Goal: Use online tool/utility

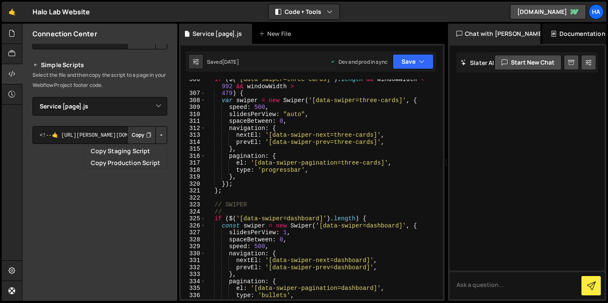
scroll to position [138, 0]
click at [155, 108] on select "Select File Animations [global].js before & after effect.js Blog [post].js Cont…" at bounding box center [100, 106] width 135 height 19
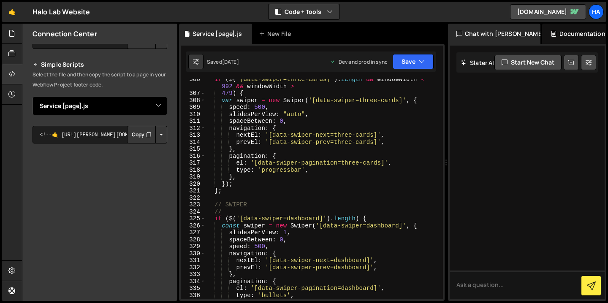
select select "3363"
click at [33, 97] on select "Select File Animations [global].js before & after effect.js Blog [post].js Cont…" at bounding box center [100, 106] width 135 height 19
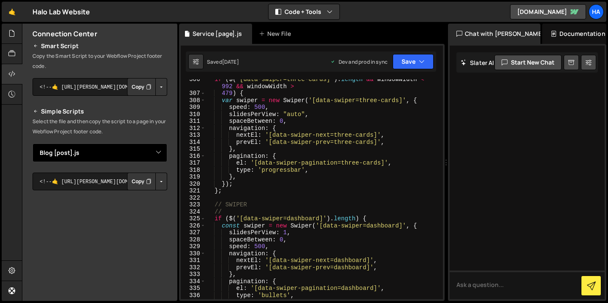
scroll to position [0, 0]
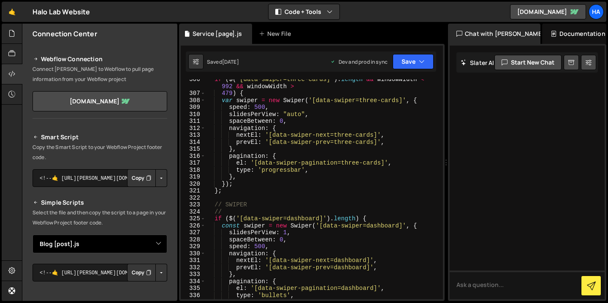
click at [152, 244] on select "Select File Animations [global].js before & after effect.js Blog [post].js Cont…" at bounding box center [100, 244] width 135 height 19
click at [244, 33] on icon at bounding box center [246, 34] width 6 height 8
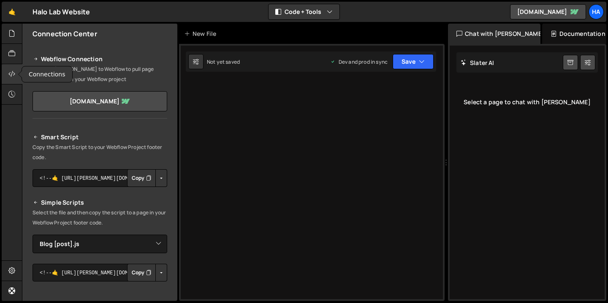
click at [14, 73] on icon at bounding box center [11, 73] width 7 height 9
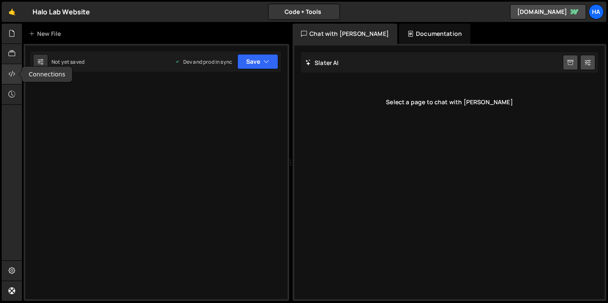
click at [14, 73] on icon at bounding box center [11, 73] width 7 height 9
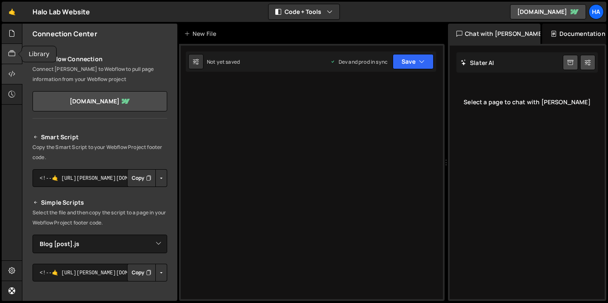
click at [16, 51] on div at bounding box center [12, 54] width 21 height 20
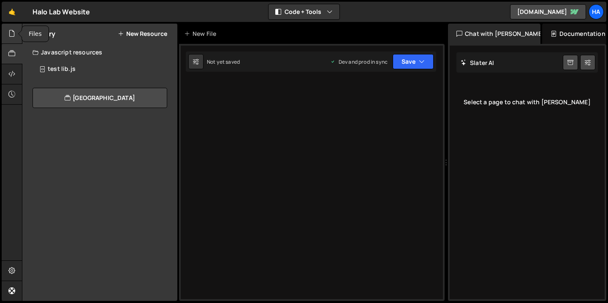
click at [13, 35] on icon at bounding box center [11, 33] width 7 height 9
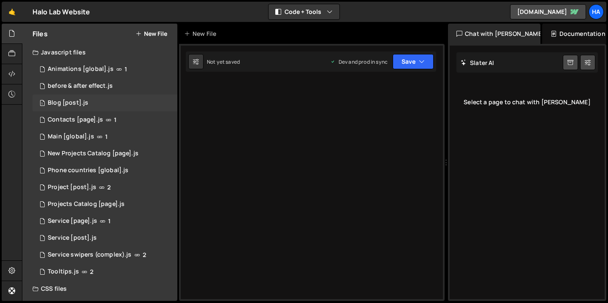
click at [104, 96] on div "1 Blog [post].js 0" at bounding box center [105, 103] width 145 height 17
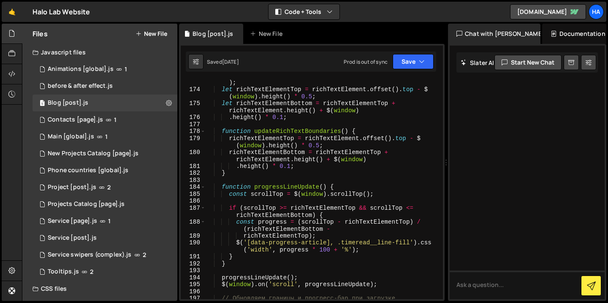
scroll to position [1336, 0]
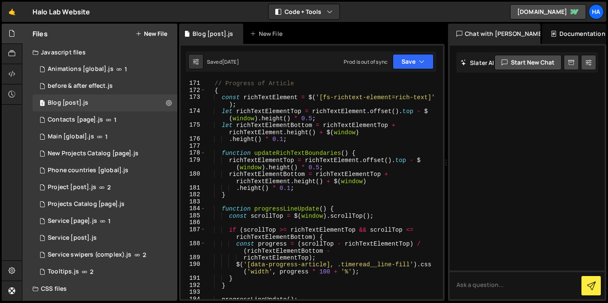
type textarea ".height() * 0.1;"
click at [313, 142] on div "// Progress of Article { const richTextElement = $ ( '[fs-richtext-element=rich…" at bounding box center [323, 190] width 234 height 234
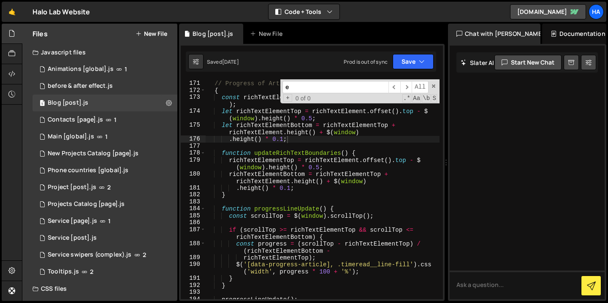
scroll to position [1471, 0]
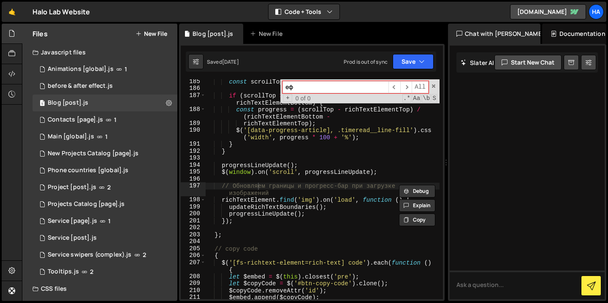
type input "е"
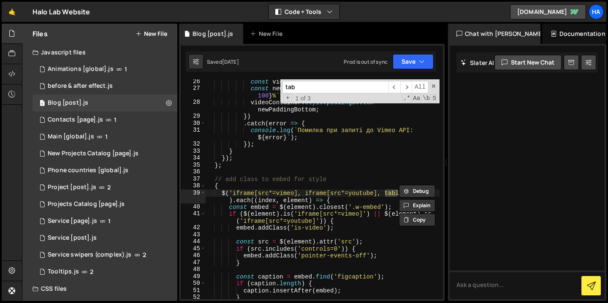
scroll to position [190, 0]
type input "table"
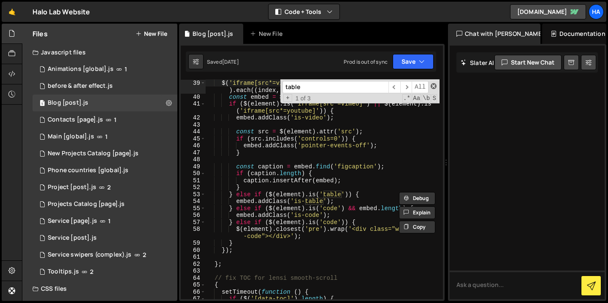
scroll to position [299, 0]
click at [434, 88] on span at bounding box center [434, 86] width 6 height 6
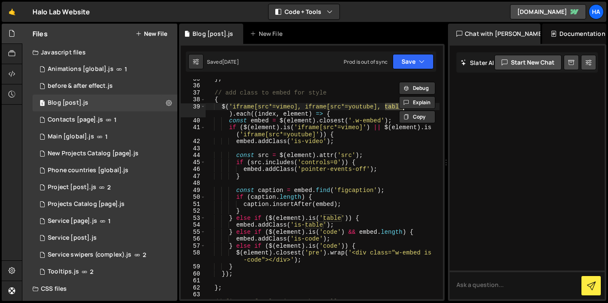
scroll to position [276, 0]
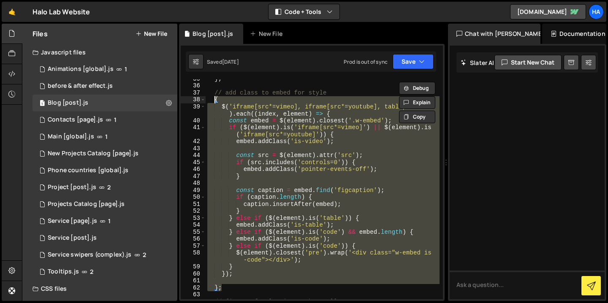
drag, startPoint x: 225, startPoint y: 288, endPoint x: 213, endPoint y: 100, distance: 189.1
click at [213, 100] on div "} ; // add class to embed for style { $ ( 'iframe[src*=vimeo], iframe[src*=yout…" at bounding box center [323, 192] width 234 height 234
type textarea "{ $('iframe[src*=vimeo], iframe[src*=youtube], table, code').each((index, eleme…"
